Goal: Find specific page/section: Find specific page/section

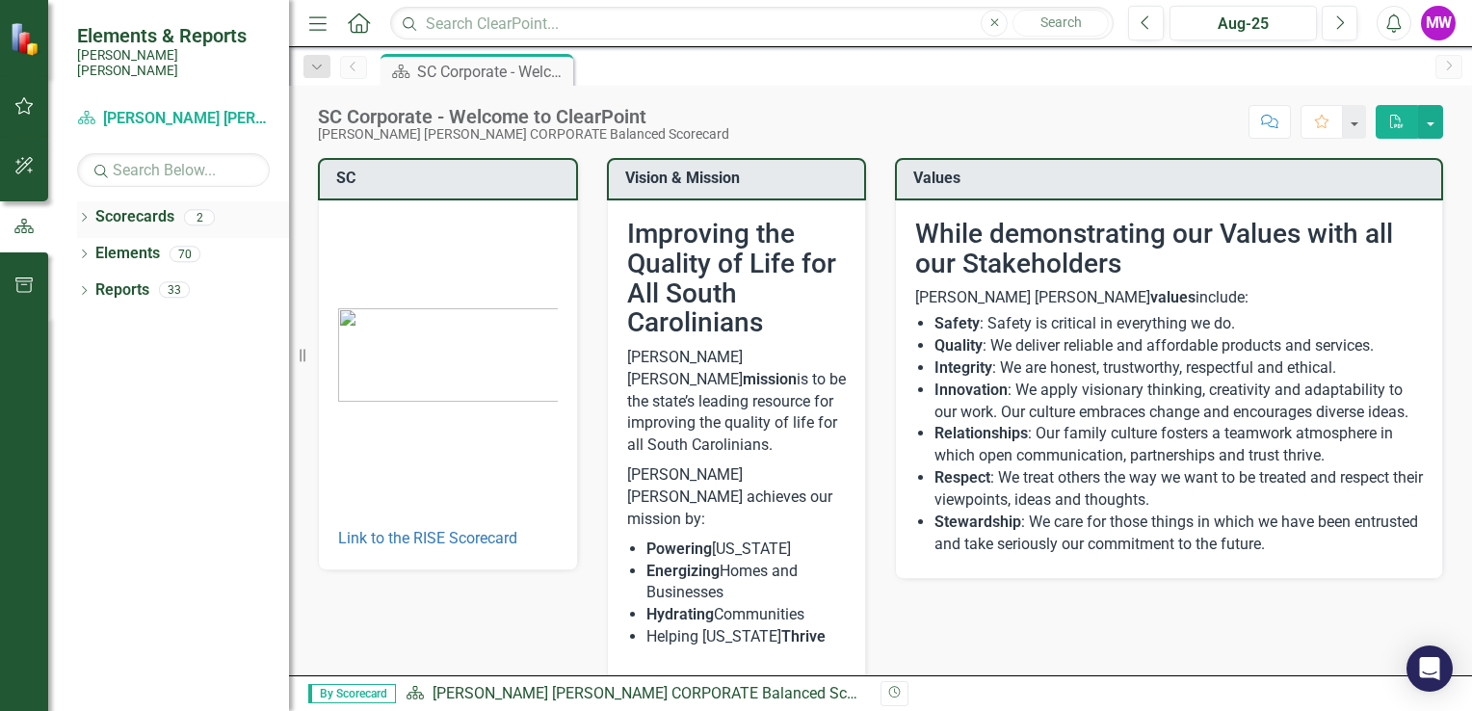
click at [95, 206] on link "Scorecards" at bounding box center [134, 217] width 79 height 22
click at [167, 206] on link "Scorecards" at bounding box center [134, 217] width 79 height 22
click at [212, 209] on div "2" at bounding box center [199, 217] width 31 height 16
click at [207, 209] on div "2" at bounding box center [199, 217] width 31 height 16
click at [195, 211] on div "Scorecards 2" at bounding box center [192, 219] width 194 height 37
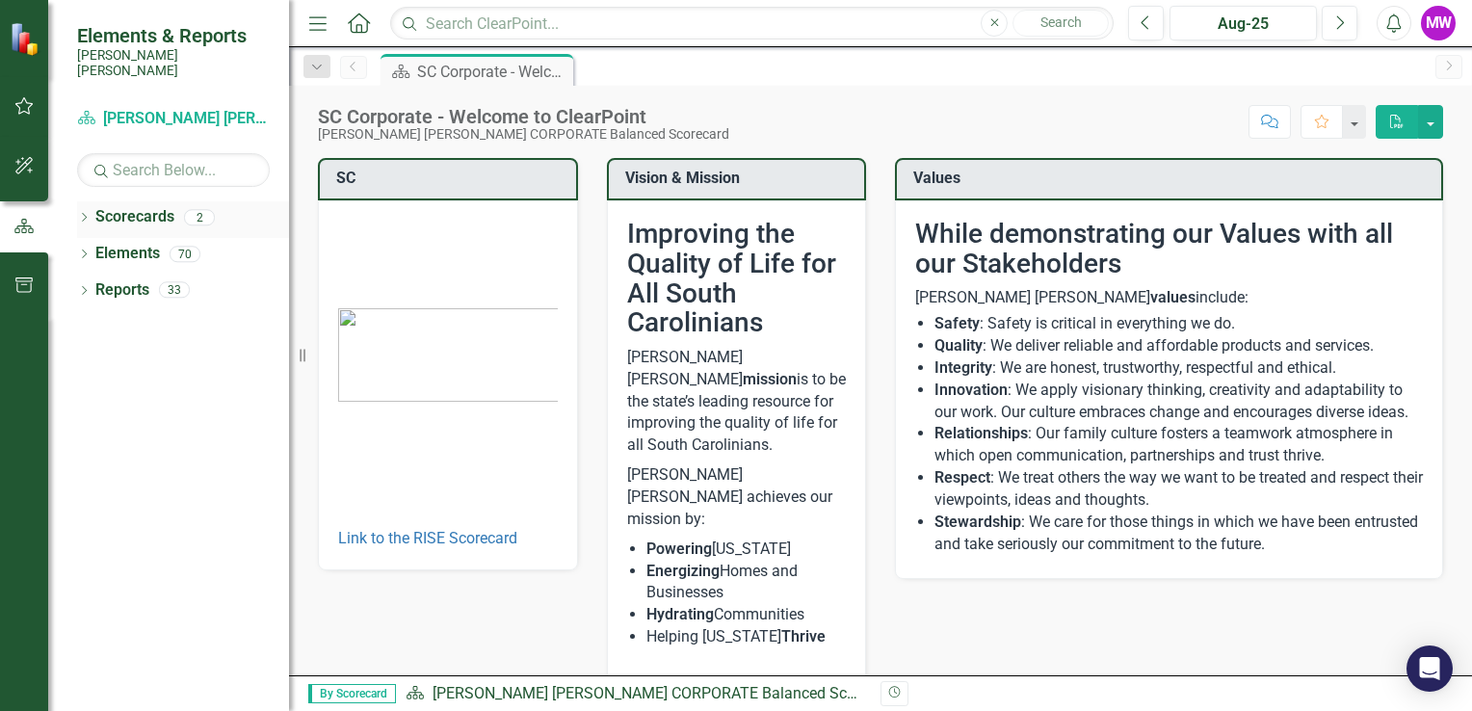
click at [195, 209] on div "2" at bounding box center [199, 217] width 31 height 16
click at [212, 209] on div "2" at bounding box center [199, 217] width 31 height 16
click at [193, 108] on link "Scorecard Santee [PERSON_NAME] CORPORATE Balanced Scorecard" at bounding box center [173, 119] width 193 height 22
click at [29, 224] on icon "button" at bounding box center [23, 226] width 21 height 17
click at [126, 210] on link "Scorecards" at bounding box center [134, 217] width 79 height 22
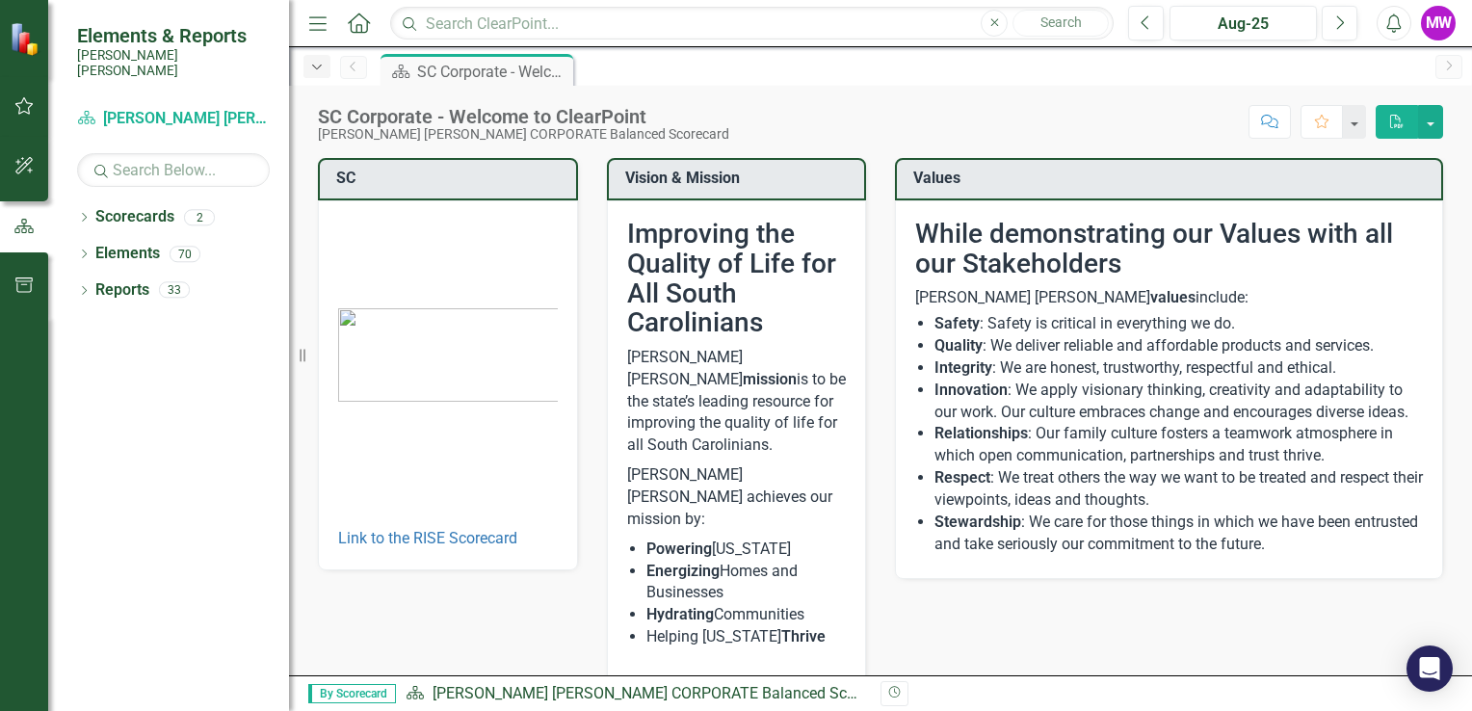
click at [315, 66] on icon "Dropdown" at bounding box center [316, 67] width 17 height 13
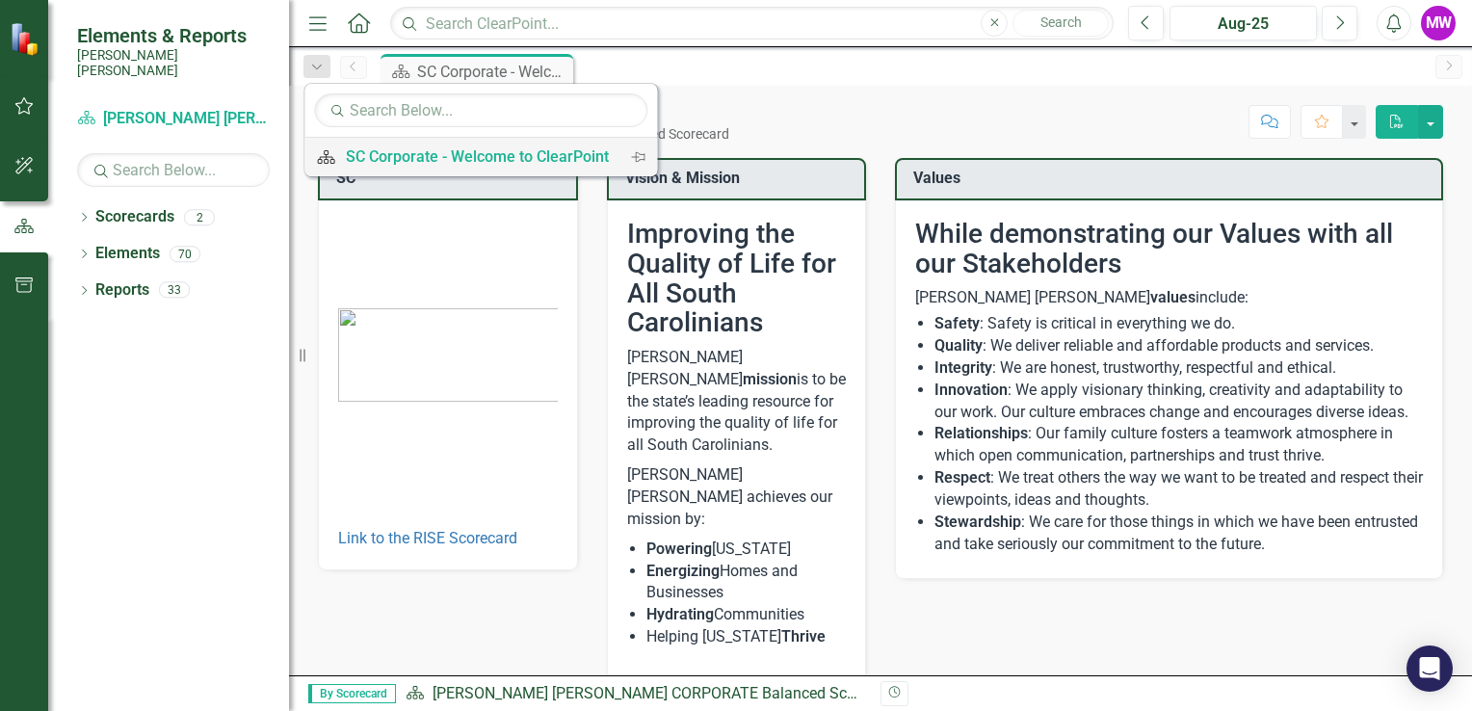
click at [412, 158] on div "SC Corporate - Welcome to ClearPoint" at bounding box center [477, 156] width 263 height 24
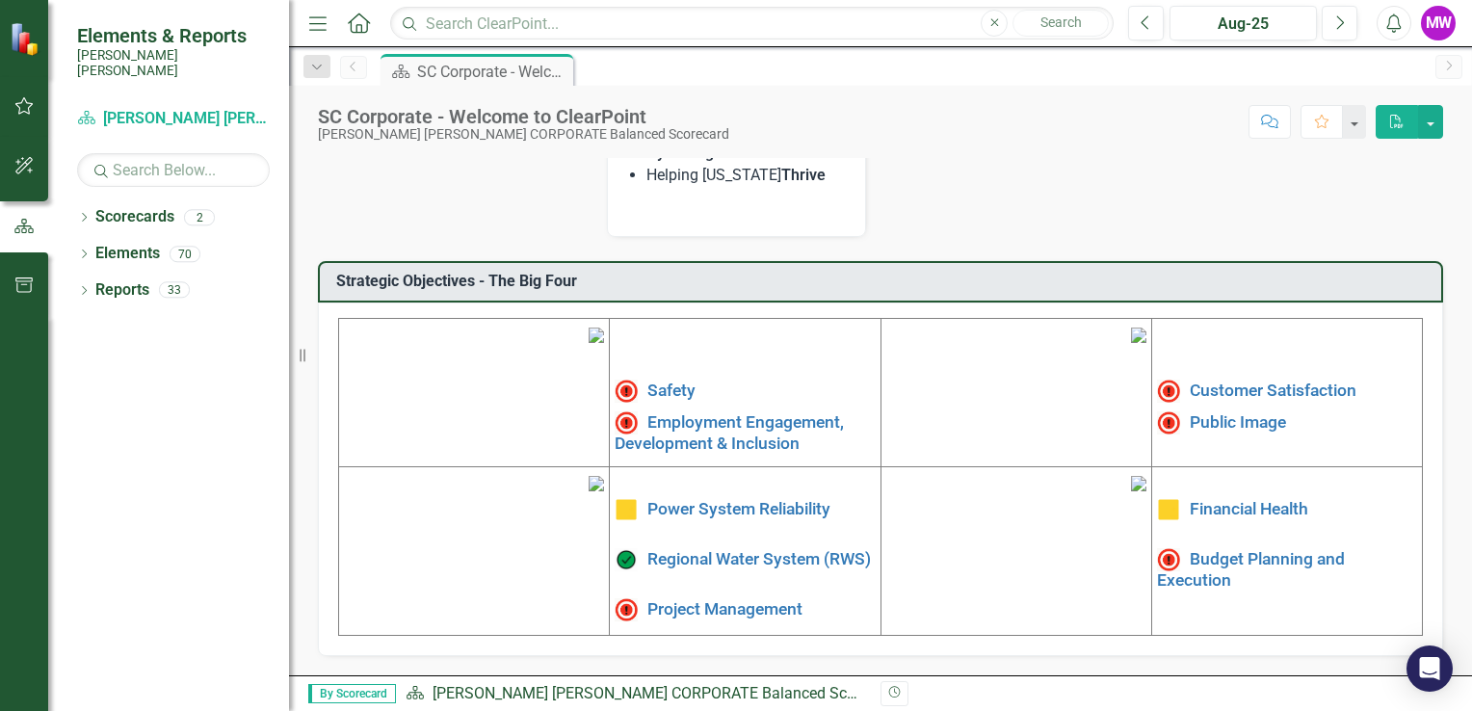
scroll to position [579, 0]
click at [659, 380] on link "Safety" at bounding box center [671, 389] width 48 height 19
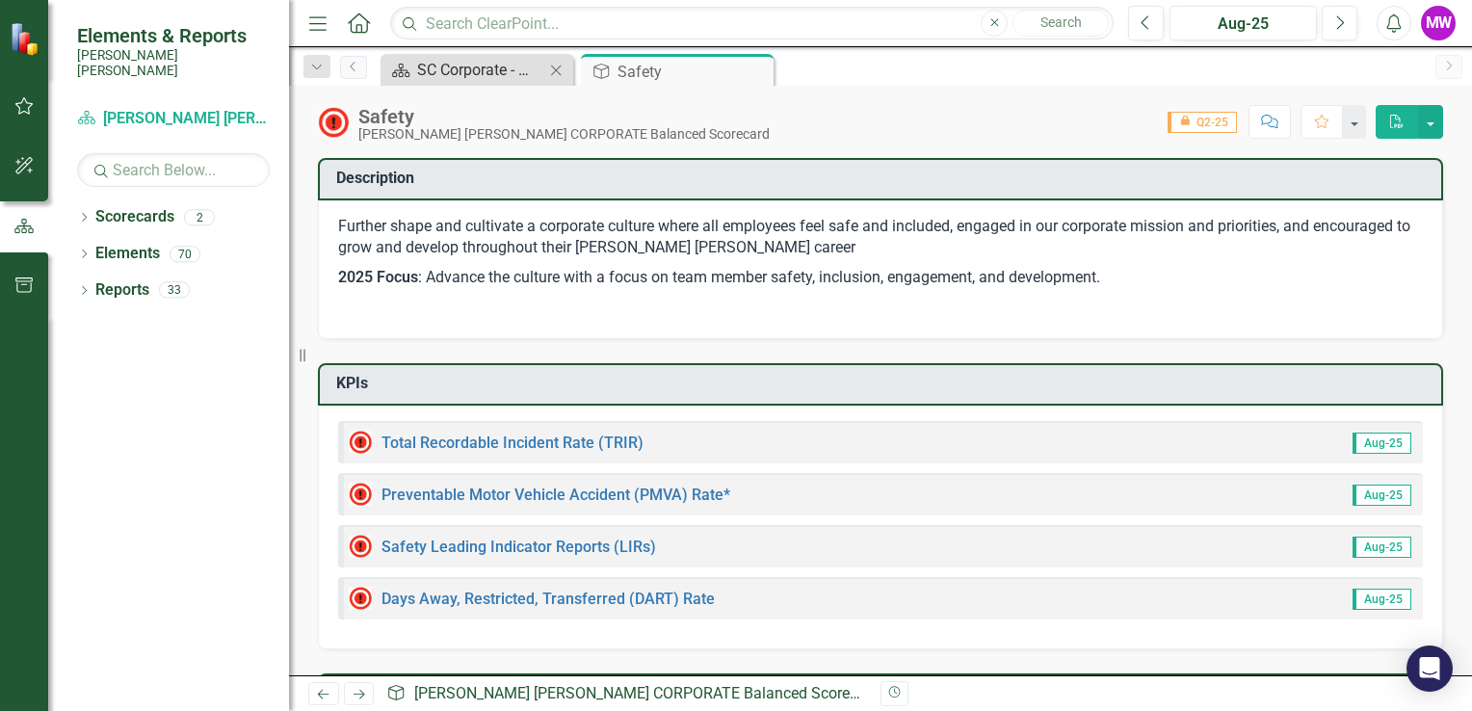
click at [493, 59] on div "SC Corporate - Welcome to ClearPoint" at bounding box center [480, 70] width 127 height 24
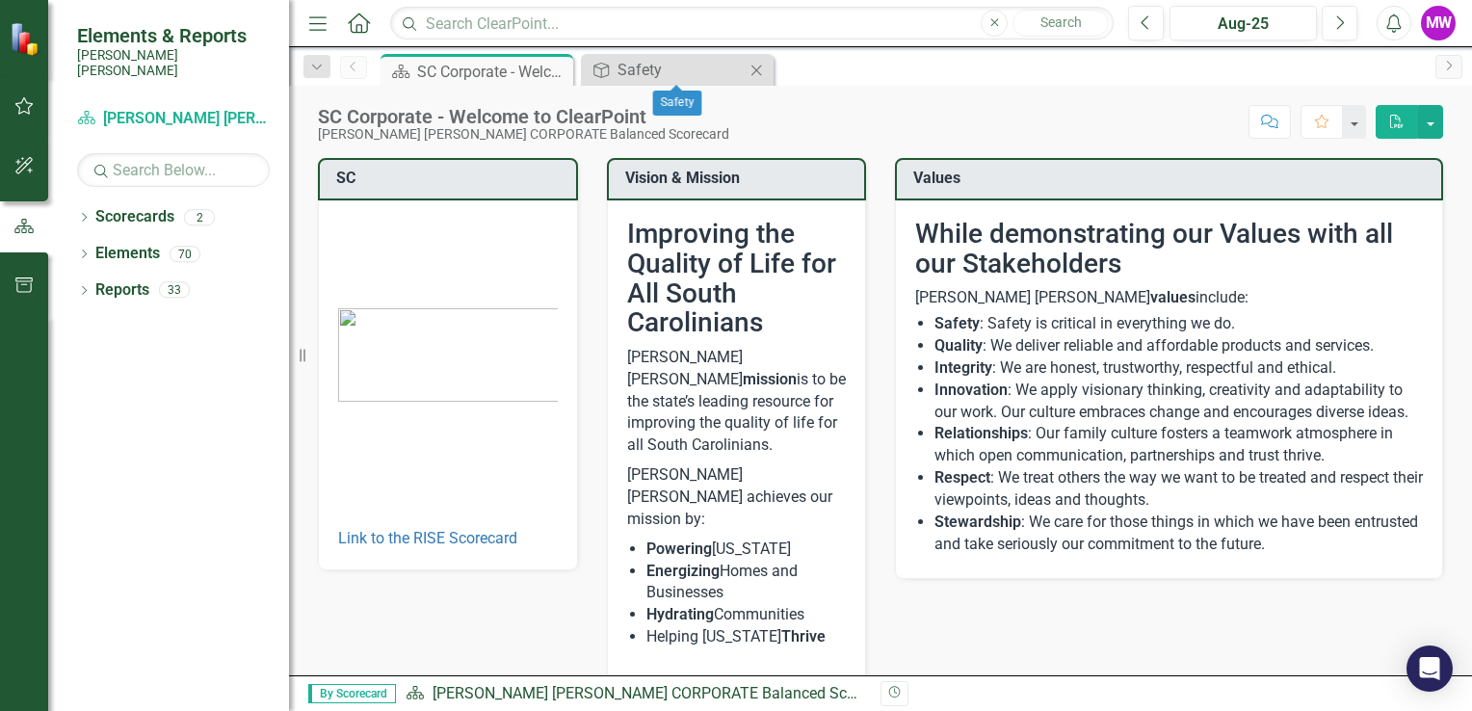
click at [759, 66] on icon at bounding box center [756, 70] width 11 height 11
click at [135, 206] on link "Scorecards" at bounding box center [134, 217] width 79 height 22
click at [210, 209] on div "2" at bounding box center [199, 217] width 31 height 16
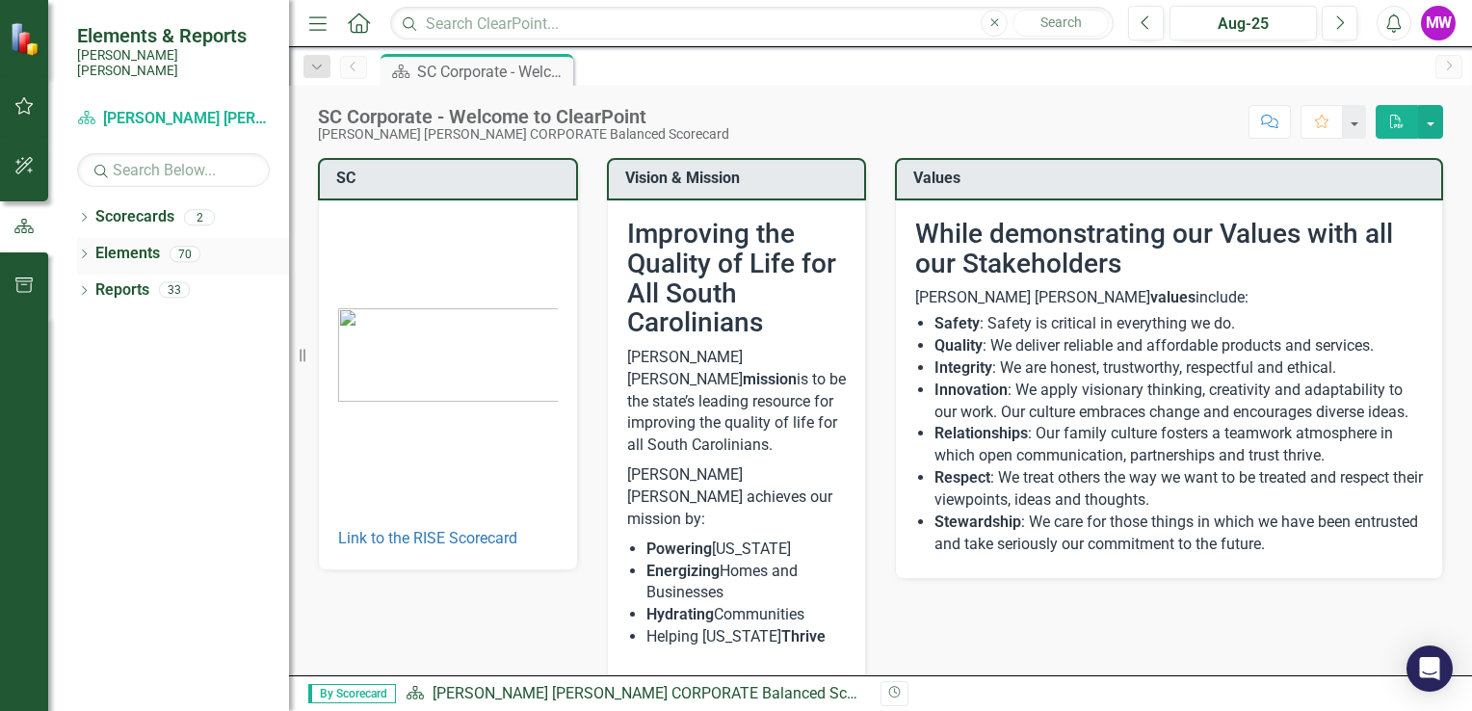
click at [187, 246] on div "70" at bounding box center [185, 254] width 31 height 16
click at [144, 293] on div "Reports 33" at bounding box center [192, 293] width 194 height 37
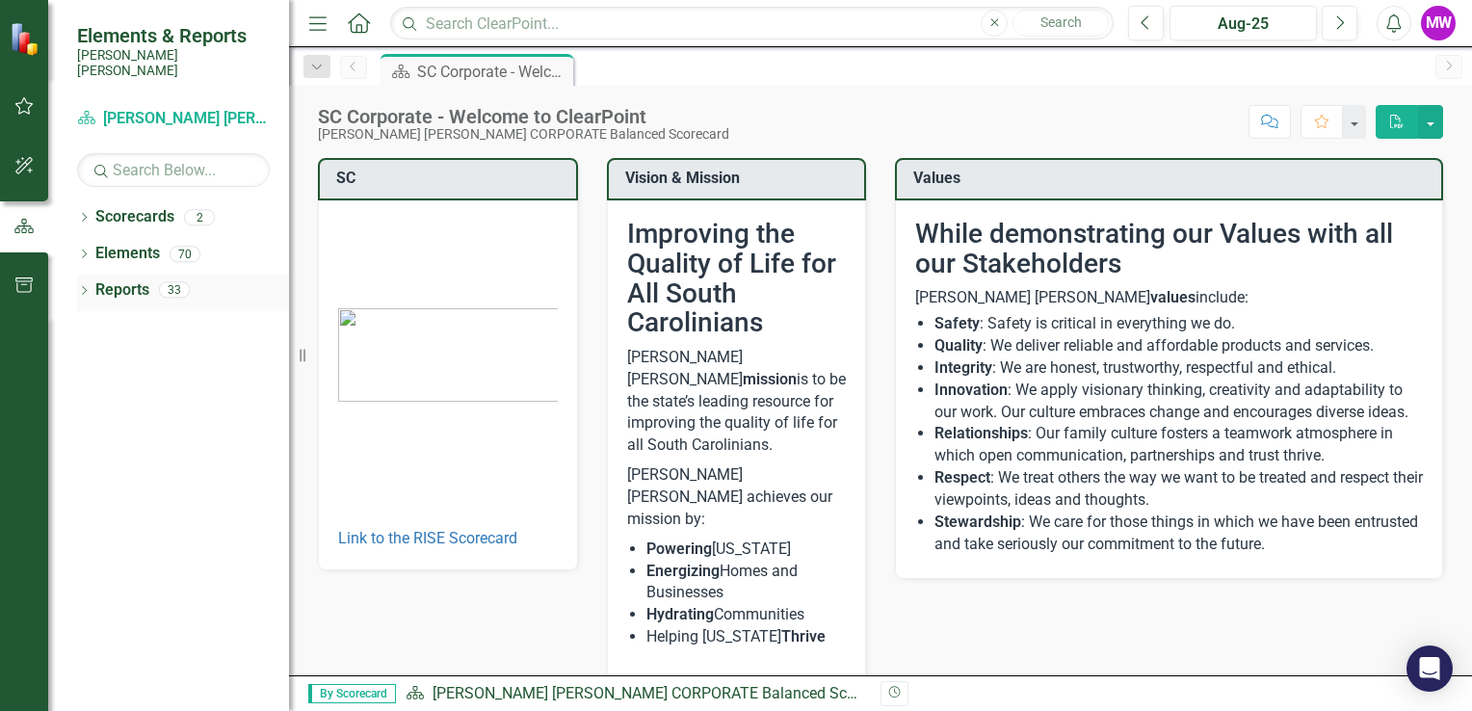
click at [139, 279] on link "Reports" at bounding box center [122, 290] width 54 height 22
drag, startPoint x: 139, startPoint y: 277, endPoint x: 33, endPoint y: 180, distance: 143.9
click at [33, 180] on button "button" at bounding box center [24, 166] width 43 height 40
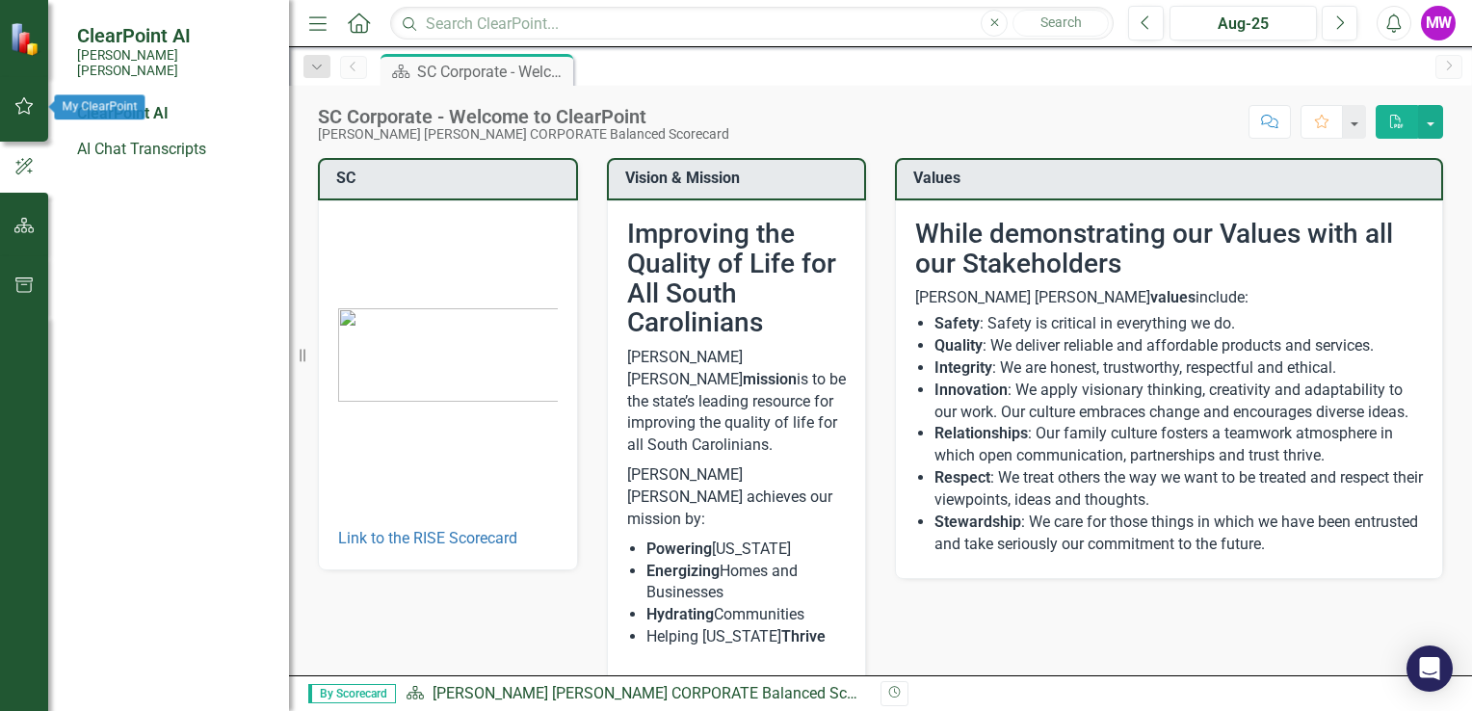
click at [24, 96] on button "button" at bounding box center [24, 107] width 43 height 40
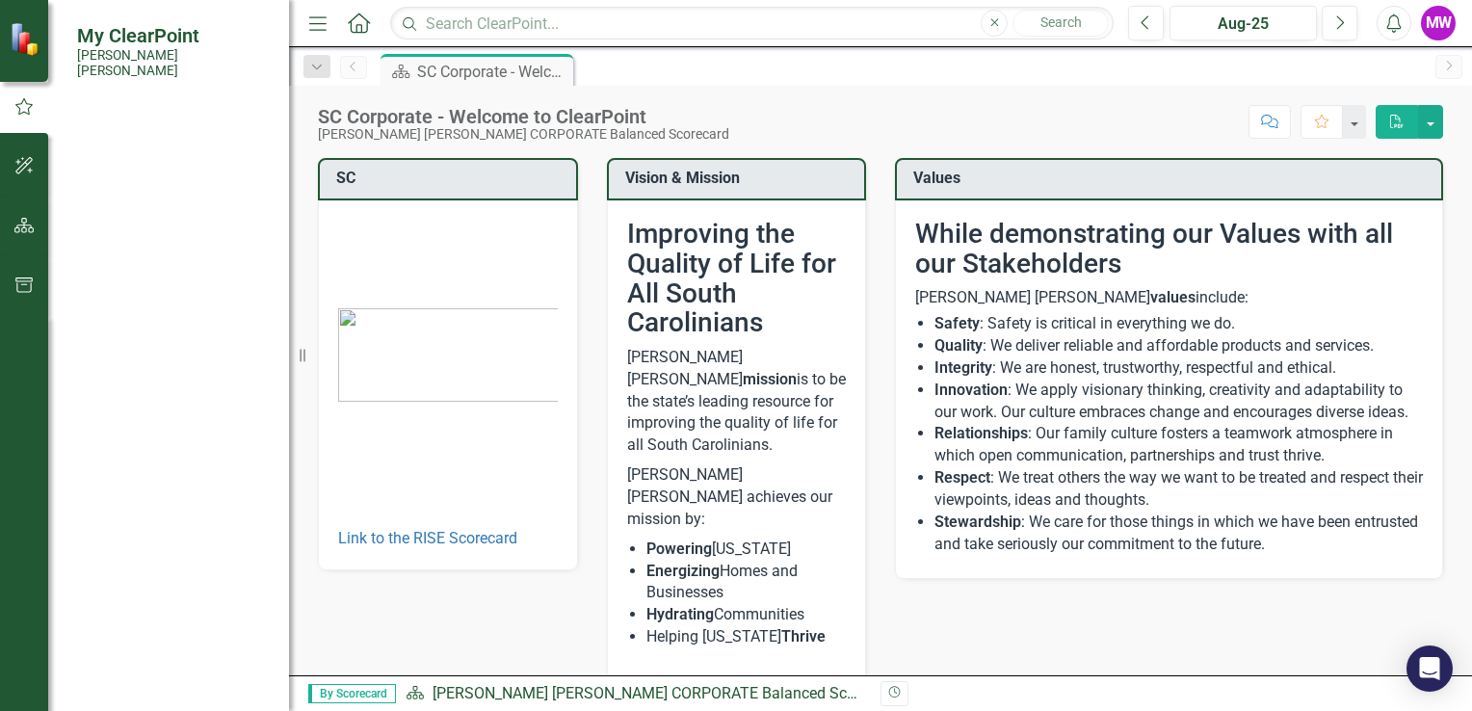
click at [52, 304] on div "Workspaces My Workspace Activities My Updates My Favorites My Scorecard My Appr…" at bounding box center [168, 407] width 241 height 608
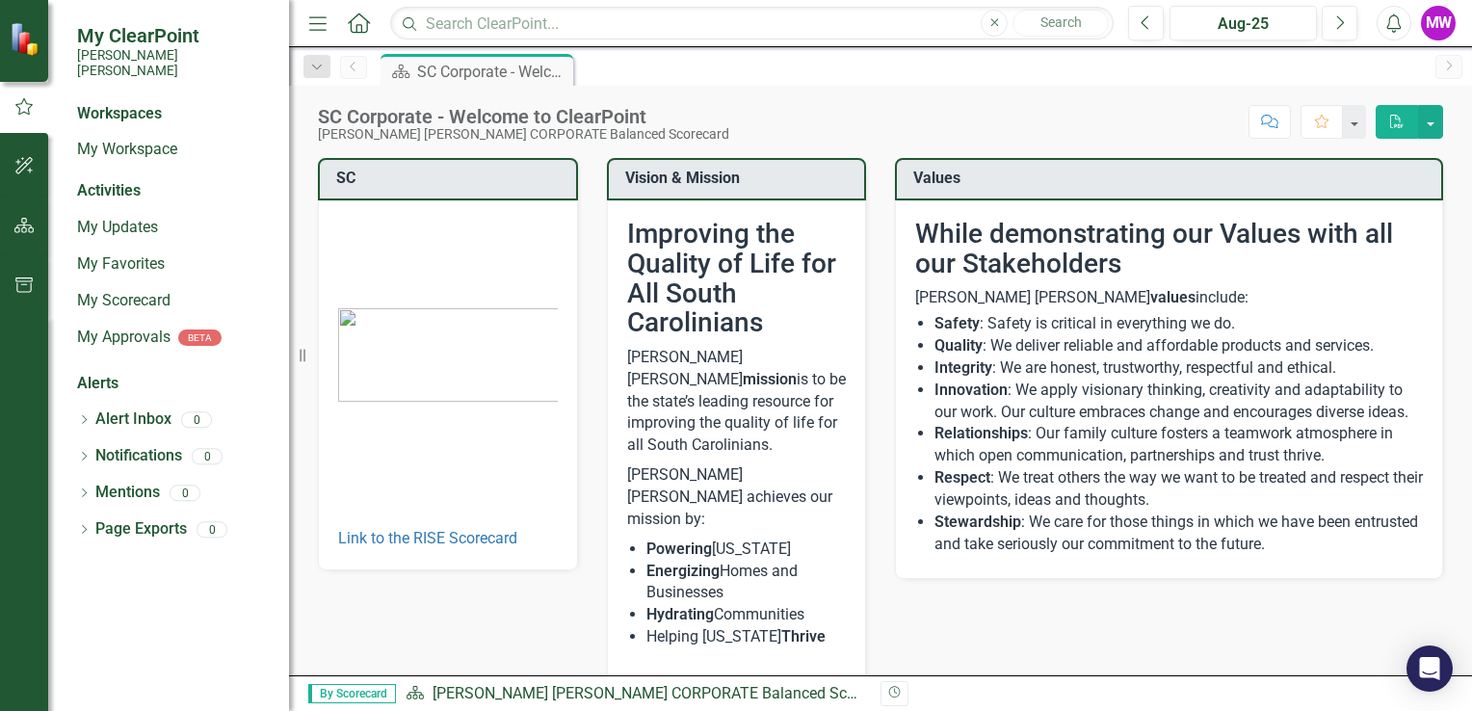
click at [24, 283] on icon "button" at bounding box center [24, 284] width 20 height 15
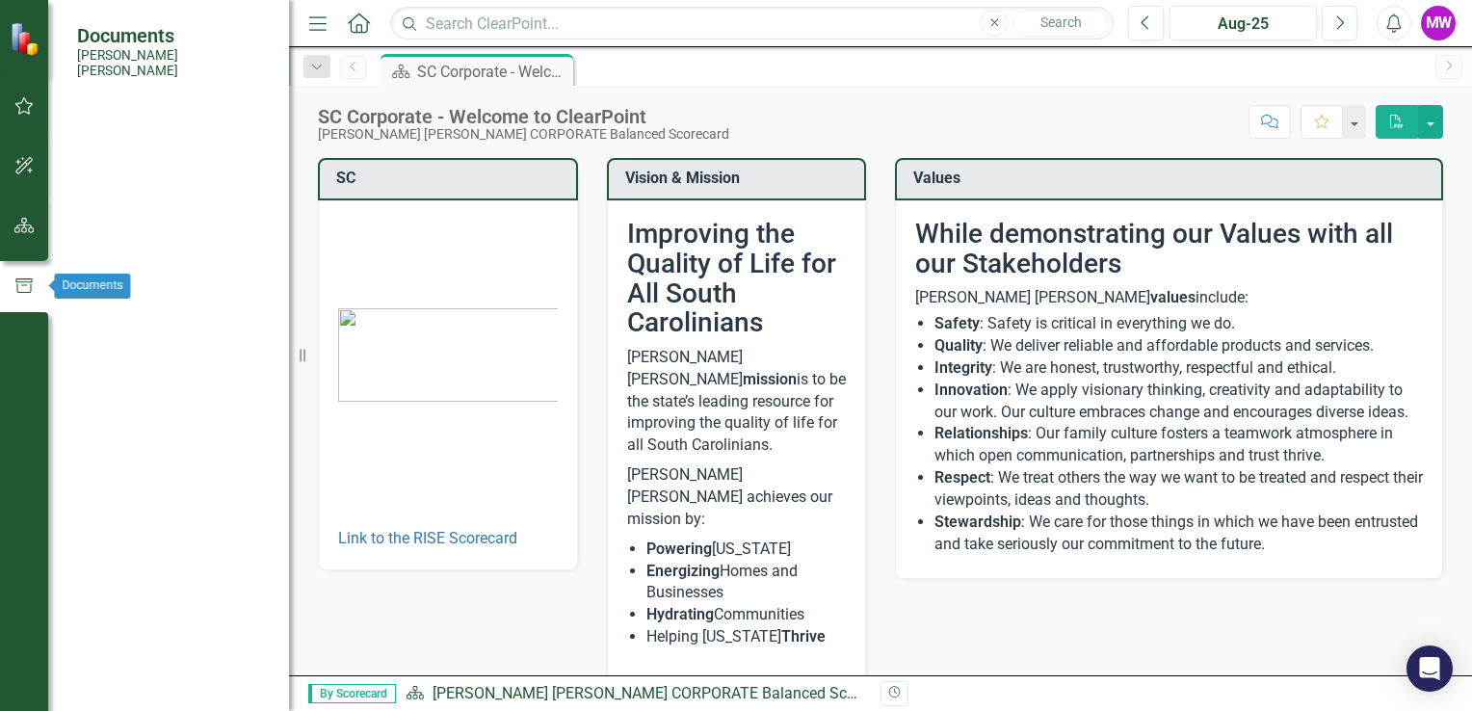
click at [15, 240] on button "button" at bounding box center [24, 226] width 43 height 40
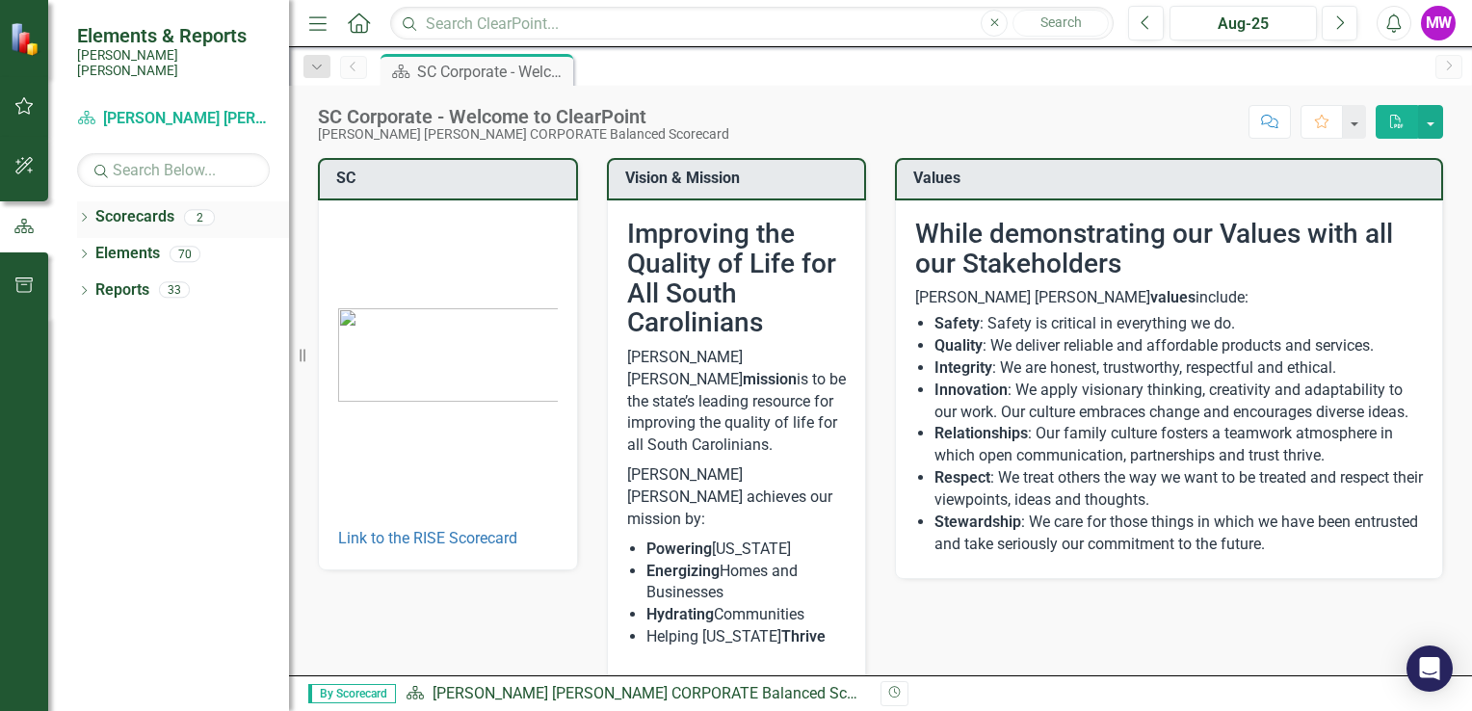
click at [123, 218] on div "Scorecards 2" at bounding box center [192, 219] width 194 height 37
drag, startPoint x: 123, startPoint y: 218, endPoint x: 94, endPoint y: 439, distance: 223.4
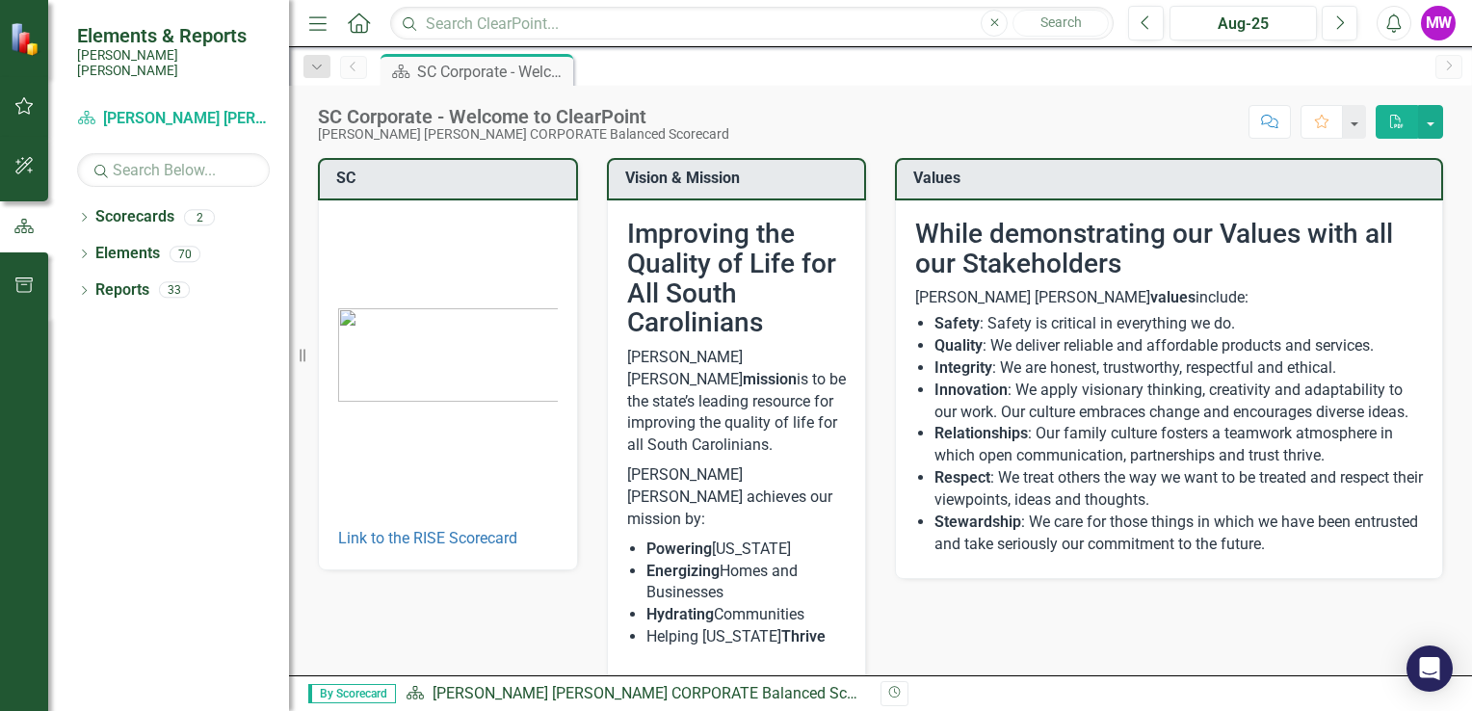
click at [94, 439] on div "Dropdown Scorecards 2 Santee [PERSON_NAME] CORPORATE Balanced Scorecard RISE: […" at bounding box center [168, 456] width 241 height 510
click at [359, 30] on icon "Home" at bounding box center [358, 23] width 25 height 20
